Goal: Information Seeking & Learning: Learn about a topic

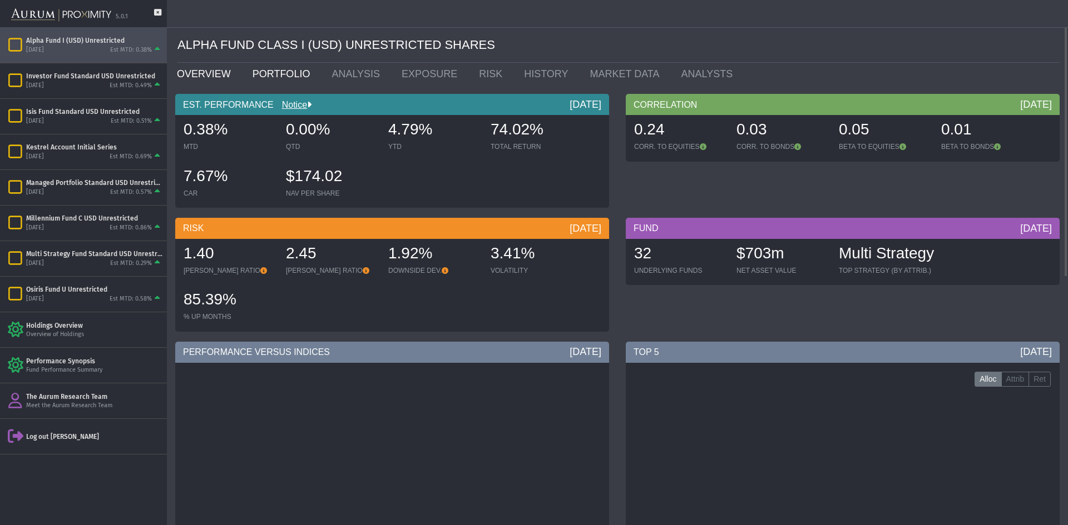
click at [285, 77] on link "PORTFOLIO" at bounding box center [284, 74] width 80 height 22
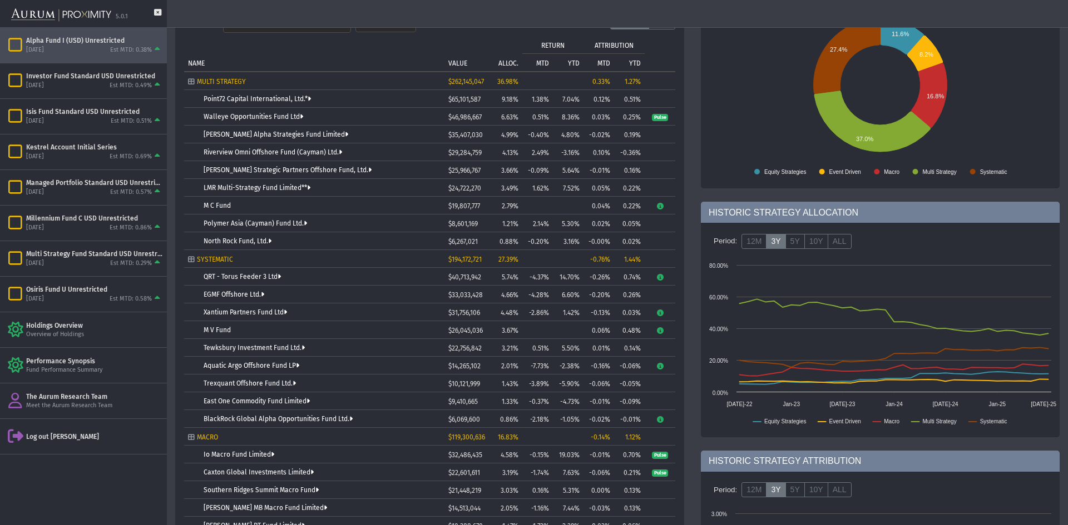
scroll to position [167, 0]
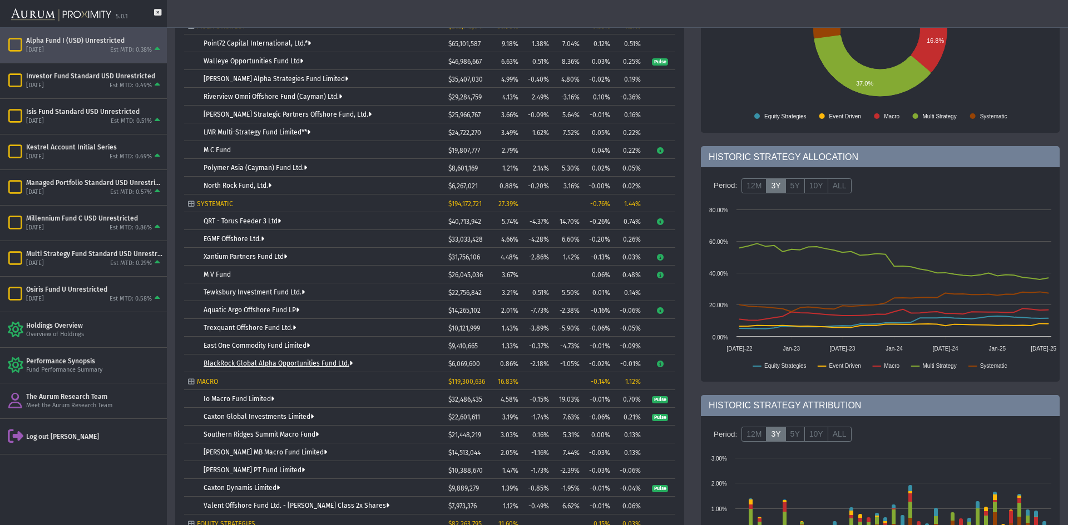
click at [259, 363] on link "BlackRock Global Alpha Opportunities Fund Ltd." at bounding box center [278, 364] width 149 height 8
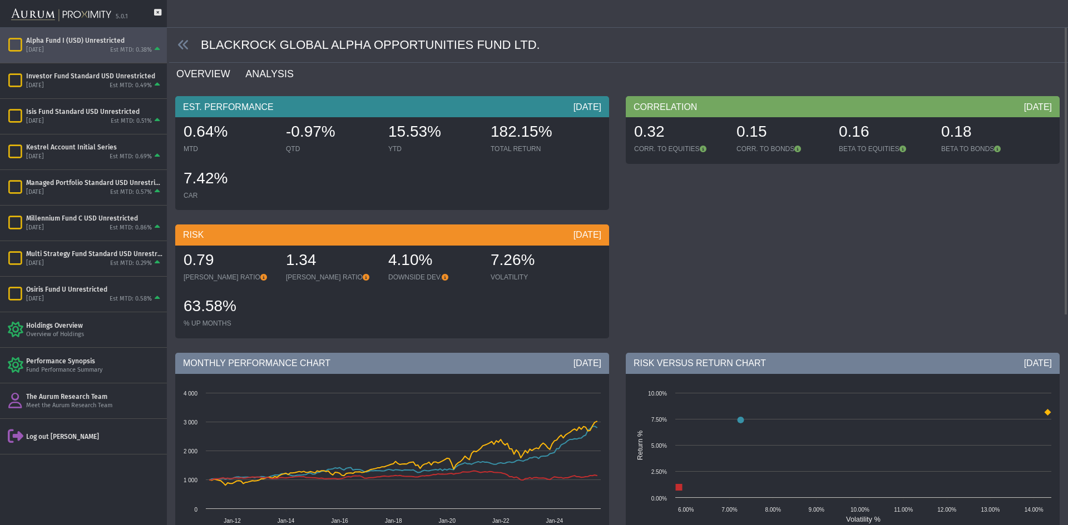
click at [266, 73] on link "ANALYSIS" at bounding box center [275, 74] width 63 height 22
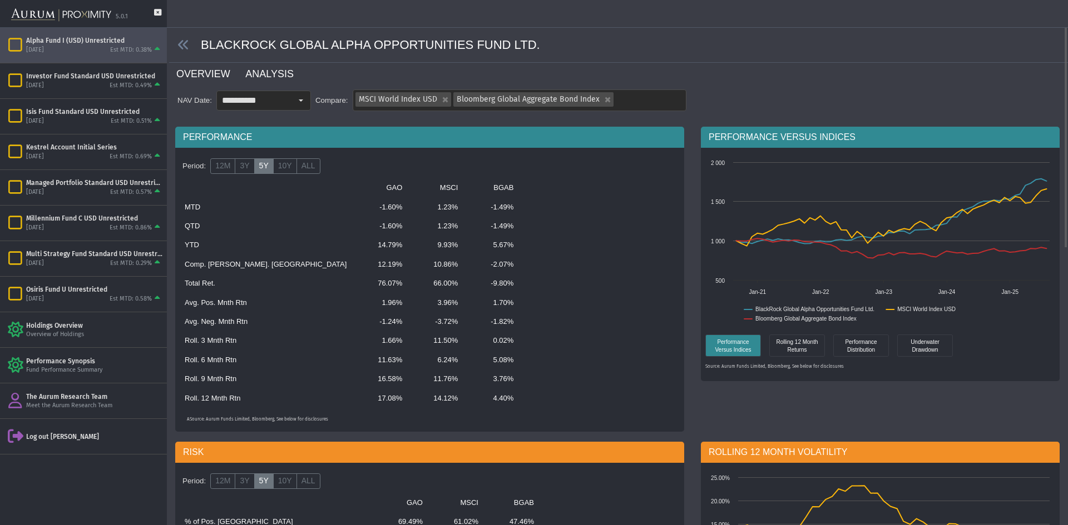
click at [214, 76] on link "OVERVIEW" at bounding box center [209, 74] width 69 height 22
